Goal: Book appointment/travel/reservation

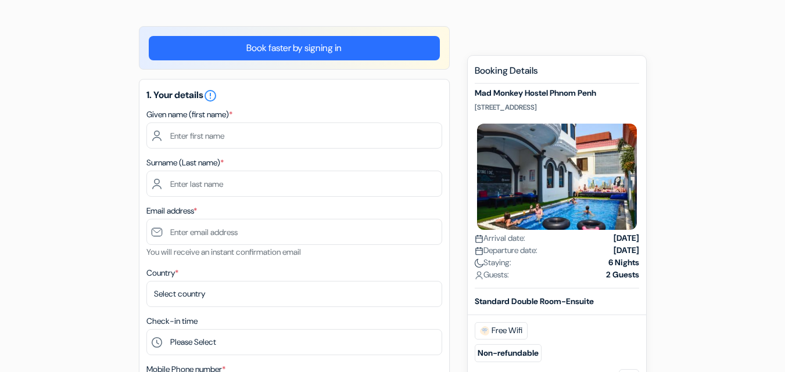
scroll to position [80, 0]
drag, startPoint x: 782, startPoint y: 152, endPoint x: 774, endPoint y: 179, distance: 28.3
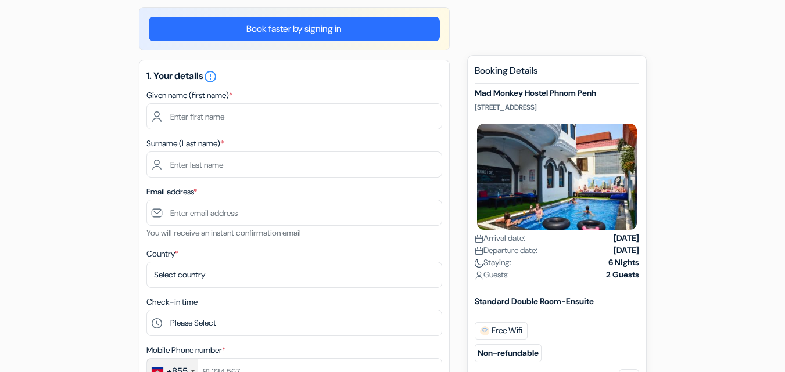
scroll to position [97, 0]
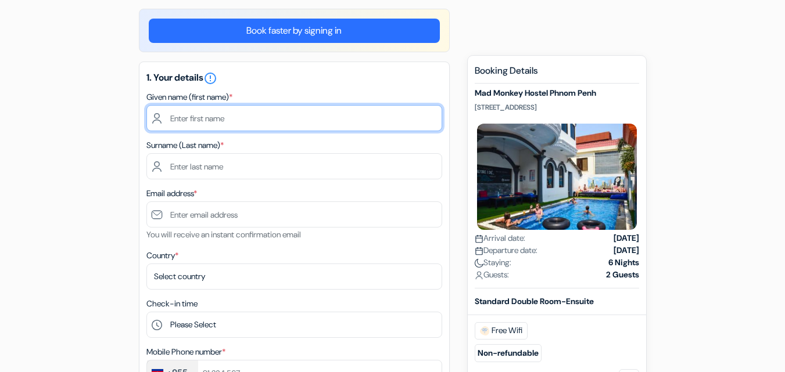
click at [294, 123] on input "text" at bounding box center [294, 118] width 296 height 26
type input "[PERSON_NAME]"
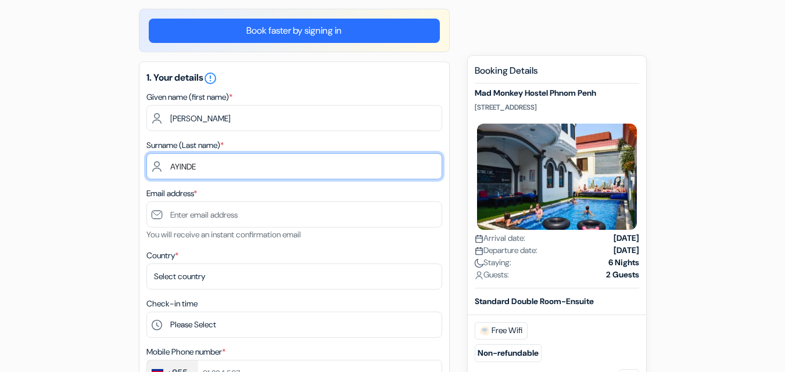
type input "AYINDE"
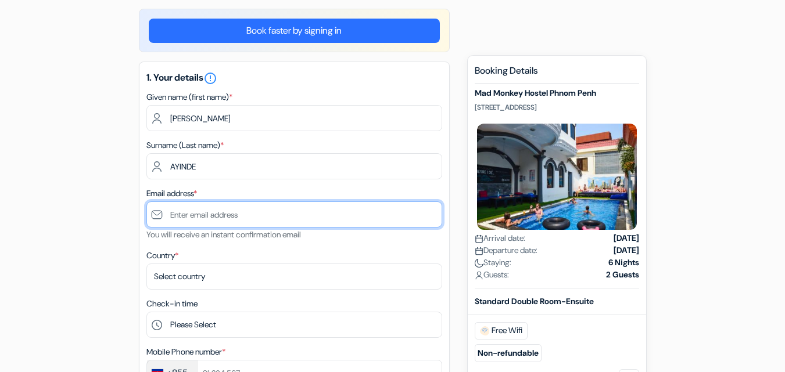
click at [248, 211] on input "text" at bounding box center [294, 215] width 296 height 26
type input "[EMAIL_ADDRESS][DOMAIN_NAME]"
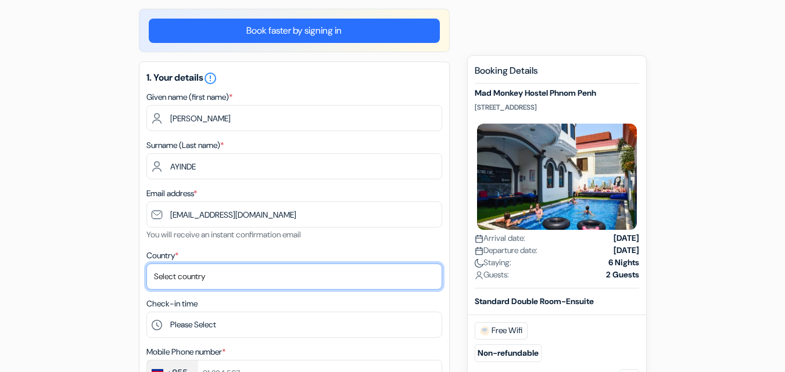
click at [234, 277] on select "Select country [GEOGRAPHIC_DATA] [GEOGRAPHIC_DATA] [GEOGRAPHIC_DATA] [GEOGRAPHI…" at bounding box center [294, 277] width 296 height 26
select select "156"
click at [146, 264] on select "Select country [GEOGRAPHIC_DATA] [GEOGRAPHIC_DATA] [GEOGRAPHIC_DATA] [GEOGRAPHI…" at bounding box center [294, 277] width 296 height 26
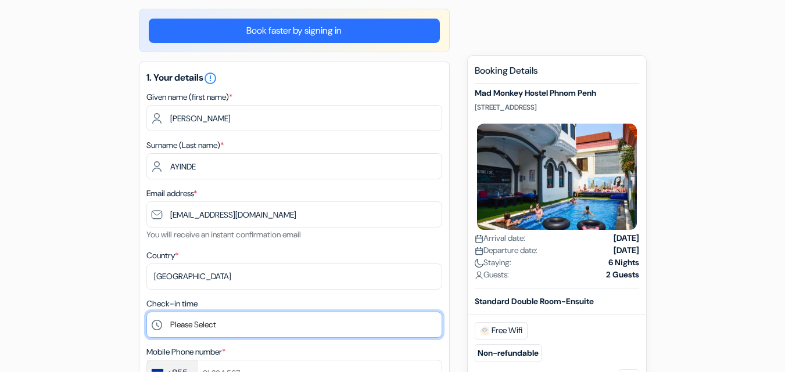
click at [225, 323] on select "Please Select 1:00 2:00 3:00 4:00 5:00 6:00 7:00 8:00 9:00 10:00 11:00 12:00 13…" at bounding box center [294, 325] width 296 height 26
select select "1"
click at [146, 312] on select "Please Select 1:00 2:00 3:00 4:00 5:00 6:00 7:00 8:00 9:00 10:00 11:00 12:00 13…" at bounding box center [294, 325] width 296 height 26
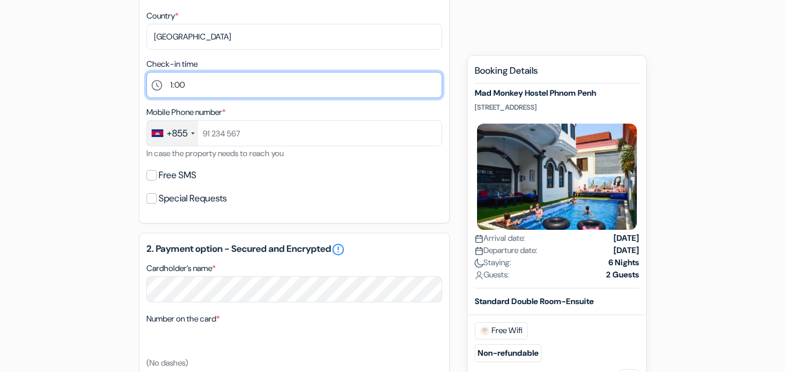
scroll to position [368, 0]
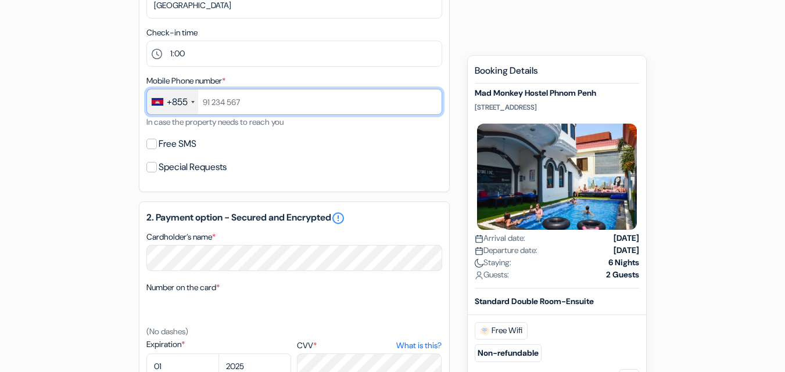
click at [222, 102] on input "text" at bounding box center [294, 102] width 296 height 26
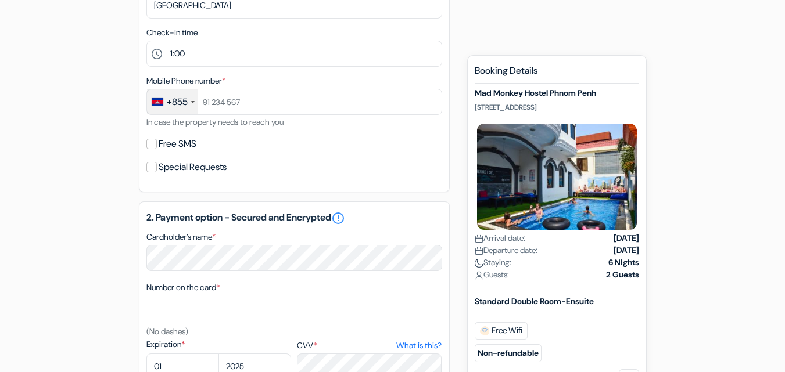
click at [194, 103] on div "+855" at bounding box center [172, 101] width 51 height 25
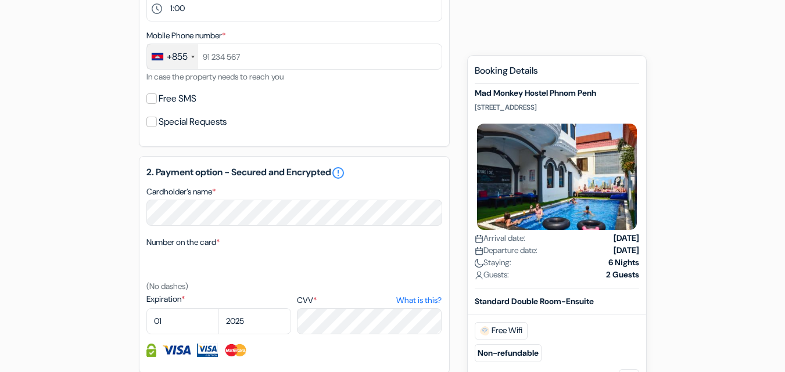
scroll to position [415, 0]
click at [195, 60] on div "+855" at bounding box center [172, 55] width 51 height 25
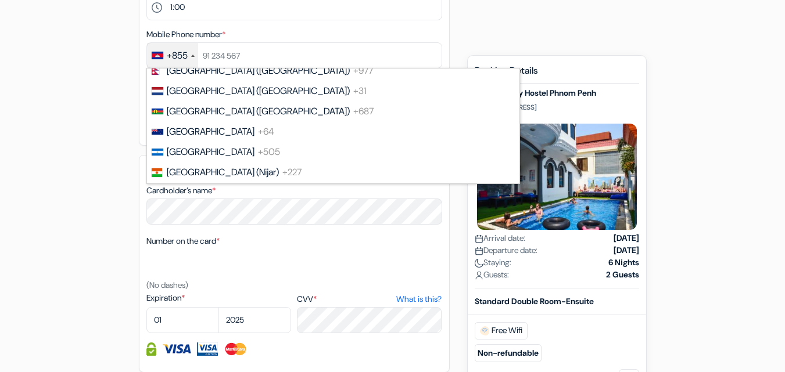
scroll to position [3271, 0]
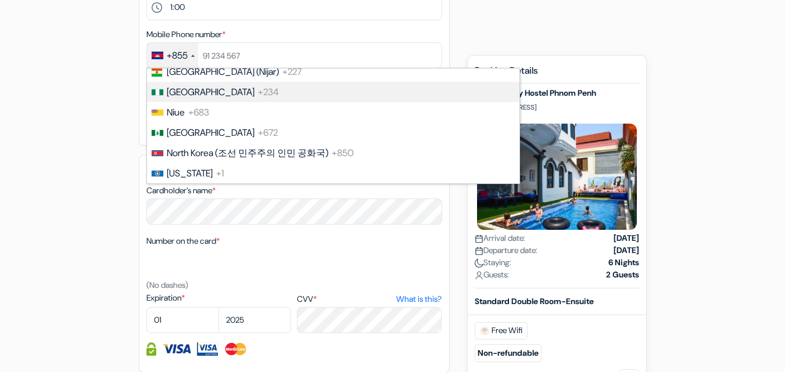
click at [299, 90] on li "Nigeria +234" at bounding box center [333, 92] width 374 height 20
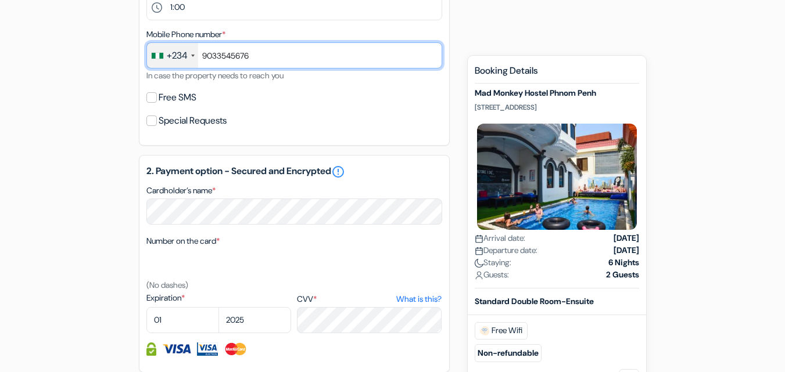
type input "9033545676"
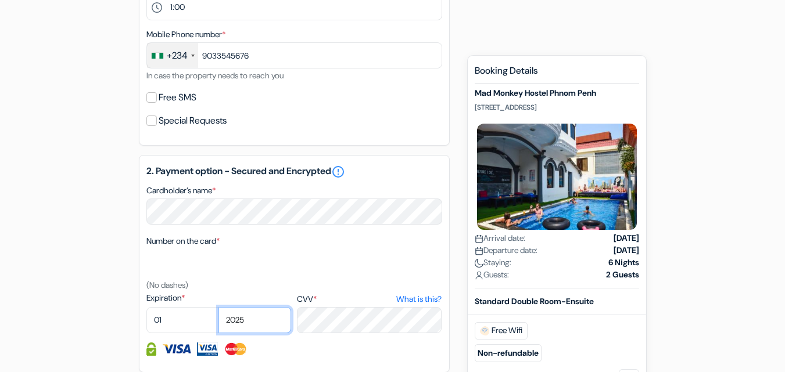
select select "2028"
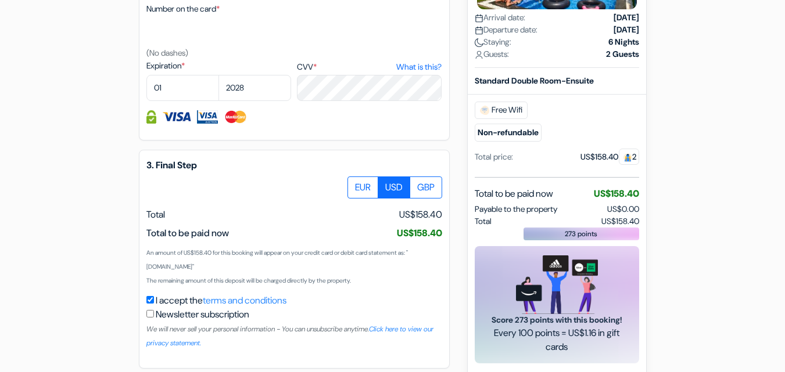
scroll to position [696, 0]
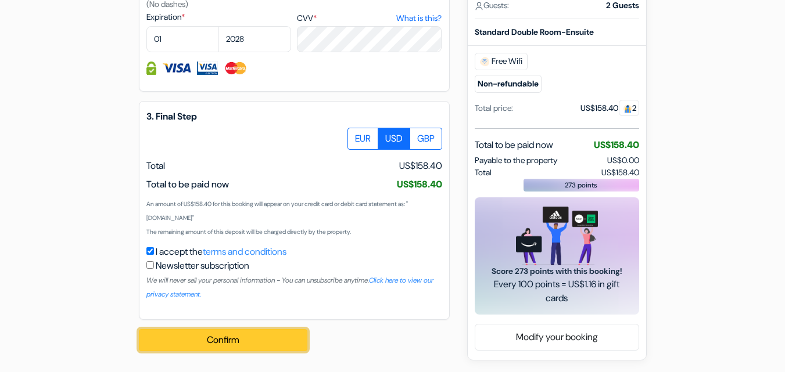
click at [204, 342] on button "Confirm Loading..." at bounding box center [223, 340] width 169 height 22
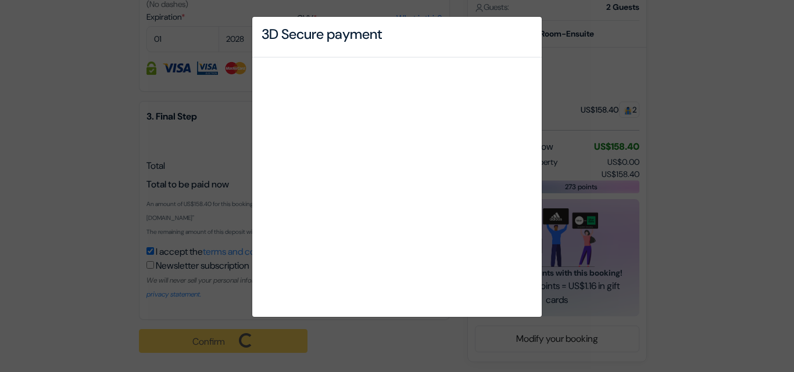
click at [429, 331] on div "3D Secure payment" at bounding box center [397, 186] width 794 height 372
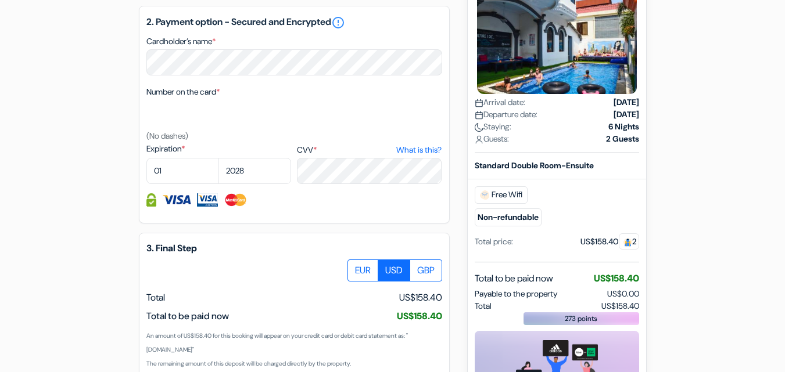
scroll to position [549, 0]
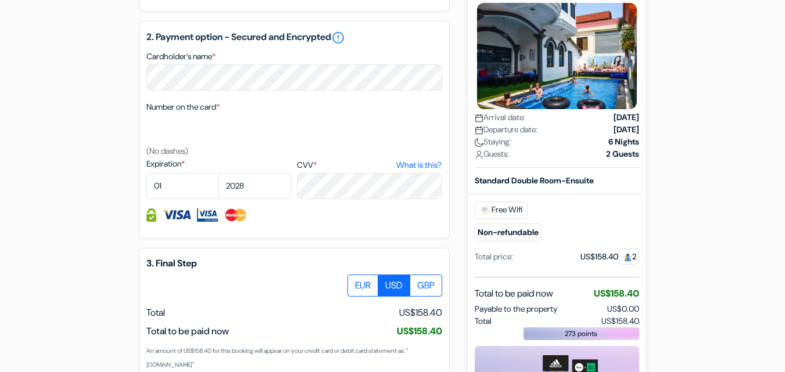
click at [122, 167] on div "add_box Mad Monkey Hostel Phnom Penh [STREET_ADDRESS] Property Details X done d…" at bounding box center [393, 33] width 662 height 953
click at [186, 186] on select "01 02 03 04 05 06 07 08 09 10 11 12" at bounding box center [182, 186] width 73 height 26
click at [293, 219] on div at bounding box center [294, 215] width 296 height 13
click at [264, 187] on select "2025 2026 2027 2028 2029 2030 2031 2032 2033 2034 2035 2036 2037 2038 2039 2040…" at bounding box center [254, 186] width 73 height 26
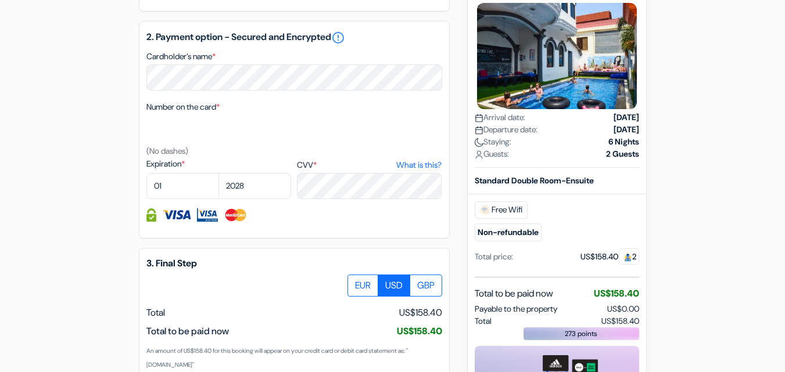
click at [276, 213] on div at bounding box center [294, 215] width 296 height 13
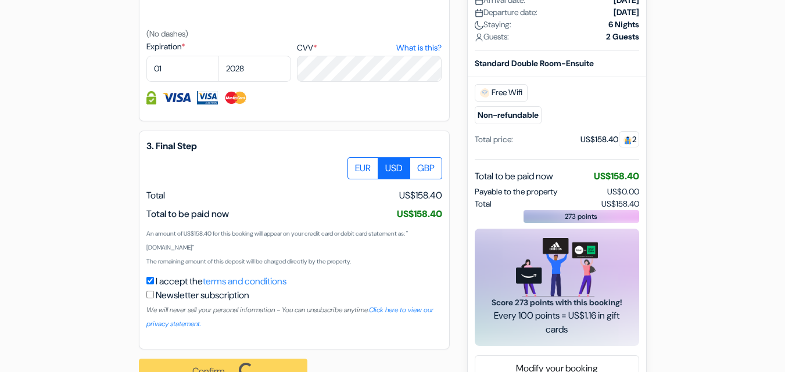
scroll to position [698, 0]
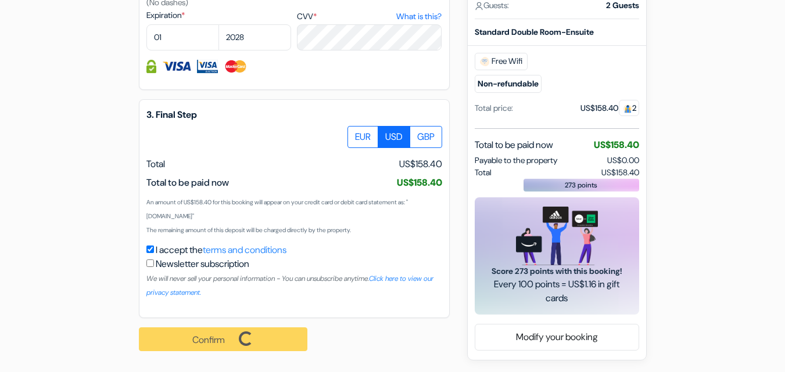
click at [218, 342] on div "Confirm Loading... Processing request ..." at bounding box center [229, 339] width 181 height 42
click at [203, 342] on div "Confirm Loading... Processing request ..." at bounding box center [229, 339] width 181 height 42
